Goal: Task Accomplishment & Management: Manage account settings

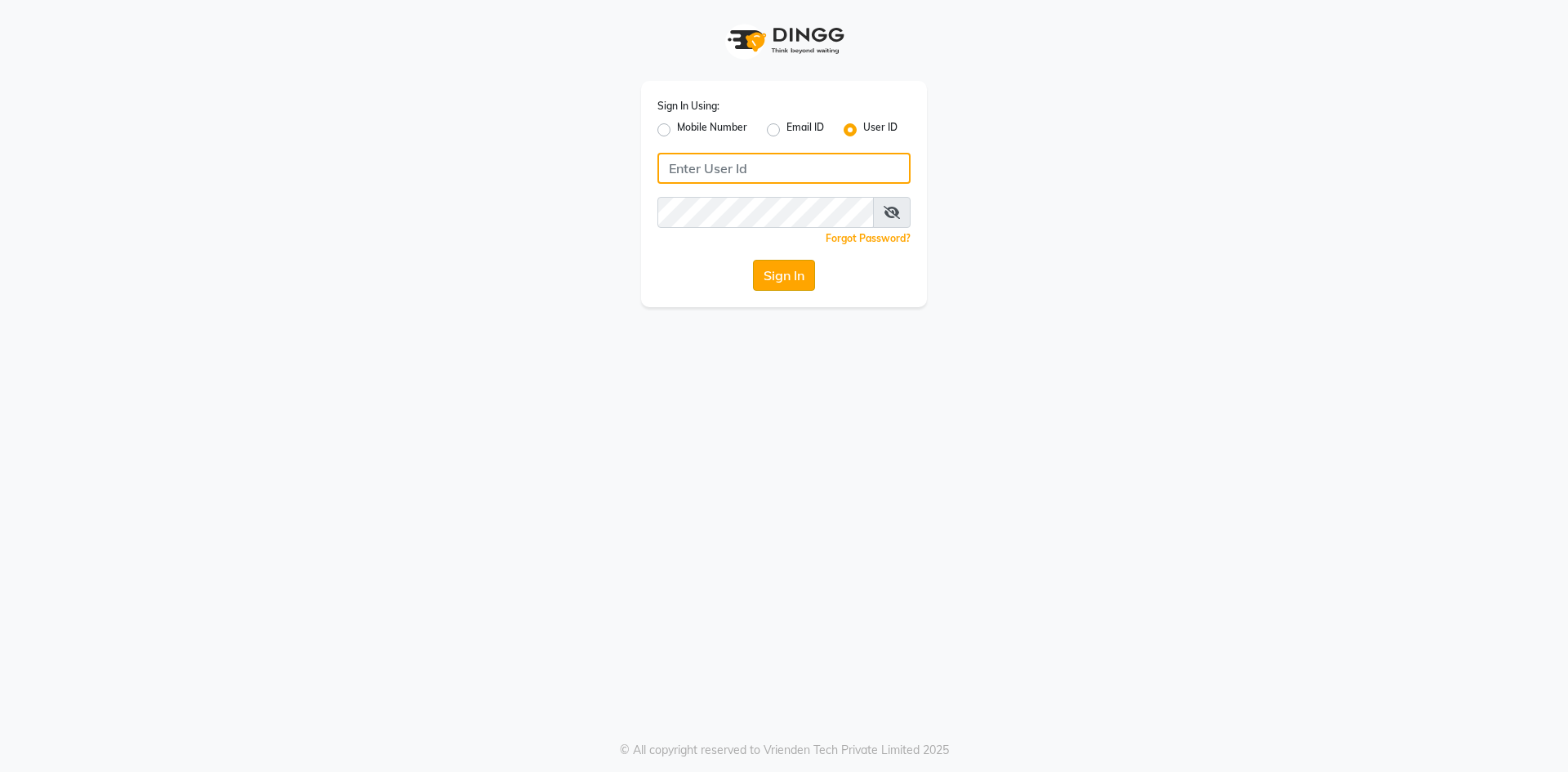
type input "9606078825"
click at [786, 279] on button "Sign In" at bounding box center [783, 275] width 62 height 31
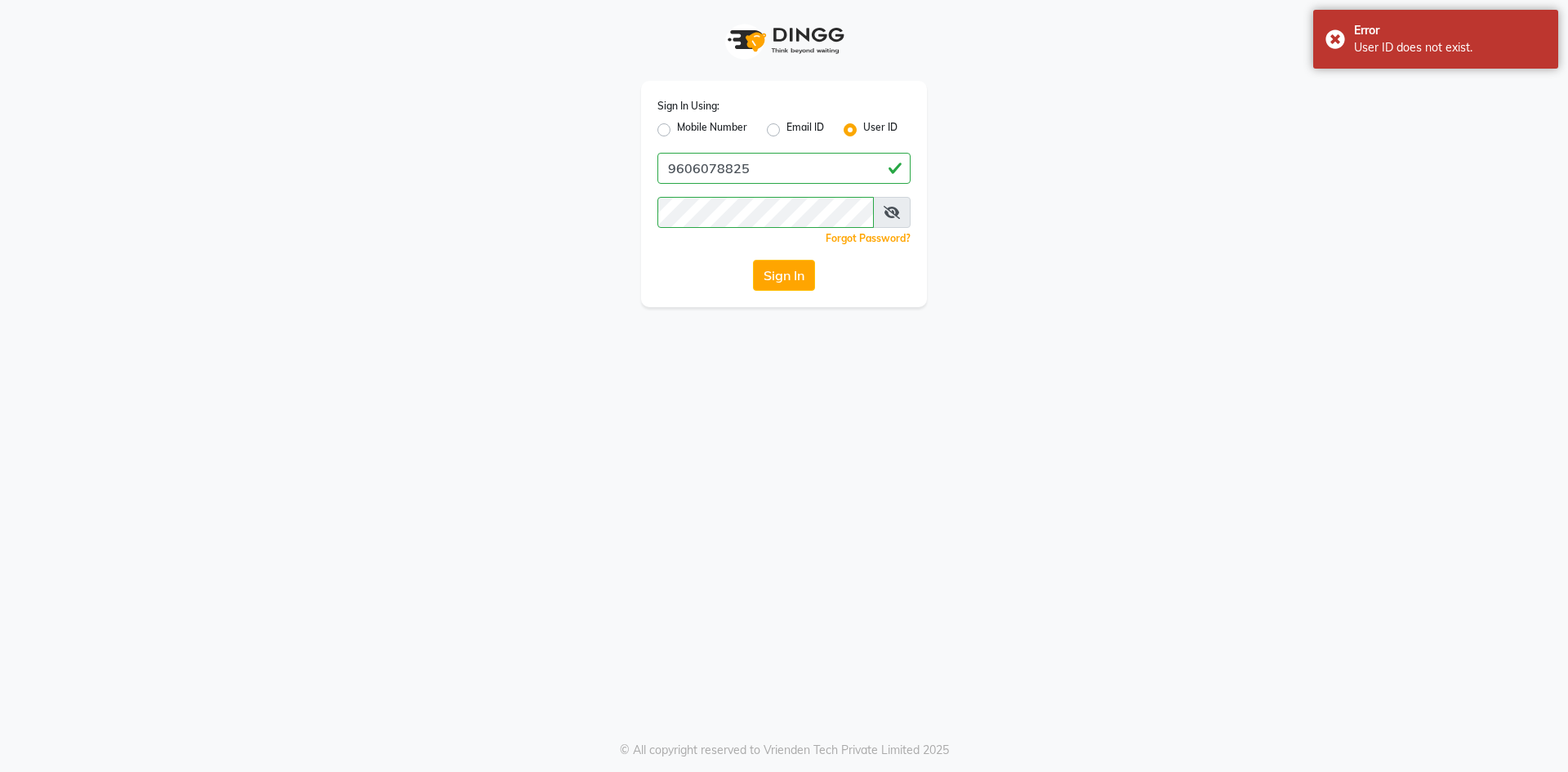
click at [677, 128] on label "Mobile Number" at bounding box center [713, 130] width 70 height 20
click at [677, 128] on input "Mobile Number" at bounding box center [682, 125] width 11 height 11
radio input "true"
radio input "false"
click at [779, 276] on button "Sign In" at bounding box center [783, 275] width 62 height 31
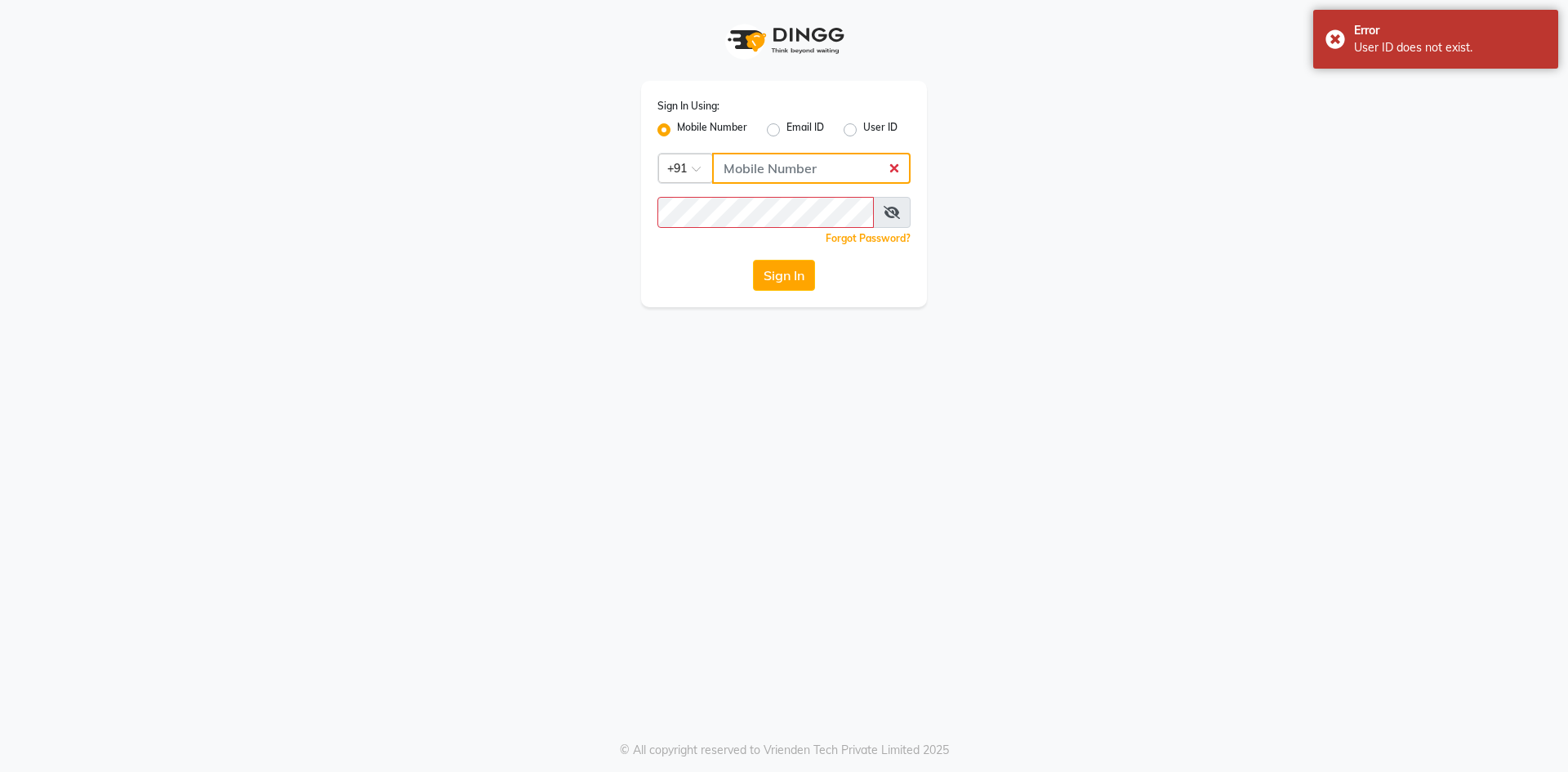
click at [743, 164] on input "Username" at bounding box center [811, 168] width 199 height 31
type input "9606078825"
click at [787, 279] on button "Sign In" at bounding box center [783, 275] width 62 height 31
